Goal: Information Seeking & Learning: Learn about a topic

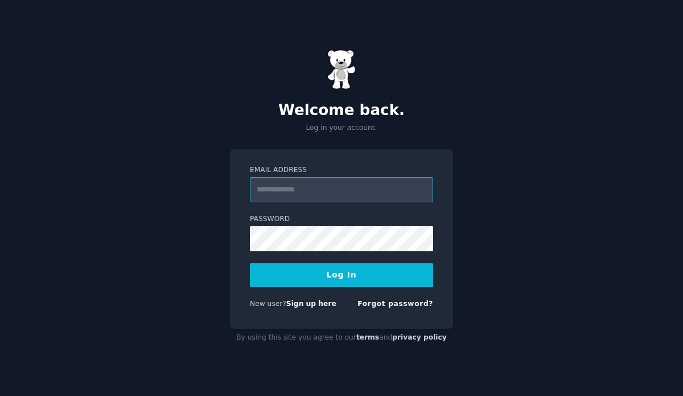
type input "**********"
click at [400, 271] on button "Log In" at bounding box center [341, 275] width 183 height 24
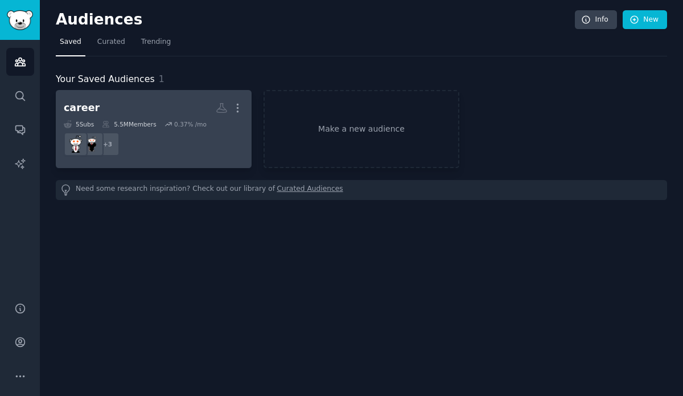
click at [189, 146] on dd "+ 3" at bounding box center [154, 144] width 180 height 32
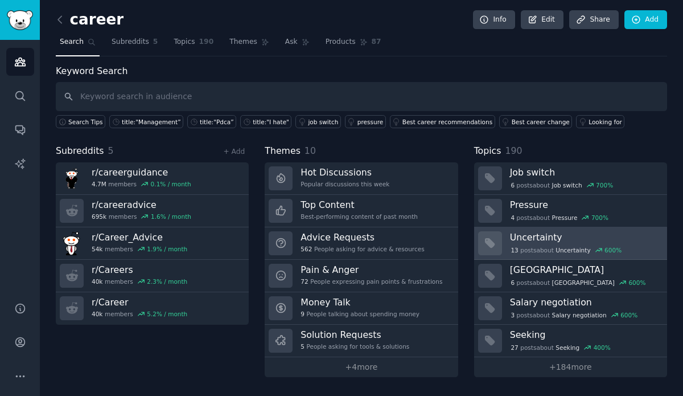
click at [648, 233] on h3 "Uncertainty" at bounding box center [584, 237] width 149 height 12
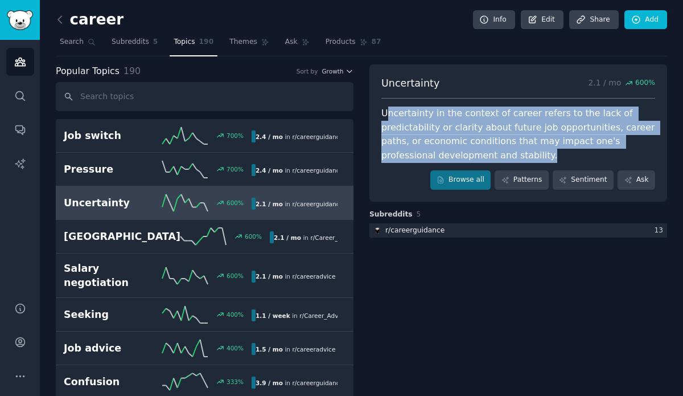
drag, startPoint x: 384, startPoint y: 111, endPoint x: 515, endPoint y: 154, distance: 138.0
click at [515, 154] on div "Uncertainty in the context of career refers to the lack of predictability or cl…" at bounding box center [519, 134] width 274 height 56
click at [515, 155] on div "Uncertainty in the context of career refers to the lack of predictability or cl…" at bounding box center [519, 134] width 274 height 56
drag, startPoint x: 383, startPoint y: 113, endPoint x: 506, endPoint y: 161, distance: 132.5
click at [506, 161] on div "Uncertainty 2.1 / mo 600 % Uncertainty in the context of career refers to the l…" at bounding box center [519, 132] width 298 height 137
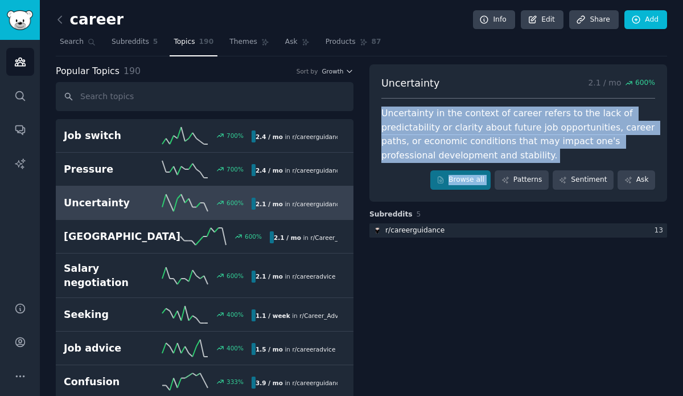
click at [499, 154] on div "Uncertainty in the context of career refers to the lack of predictability or cl…" at bounding box center [519, 134] width 274 height 56
drag, startPoint x: 382, startPoint y: 114, endPoint x: 491, endPoint y: 153, distance: 115.5
click at [491, 153] on div "Uncertainty in the context of career refers to the lack of predictability or cl…" at bounding box center [519, 134] width 274 height 56
copy div "Uncertainty in the context of career refers to the lack of predictability or cl…"
